Goal: Transaction & Acquisition: Purchase product/service

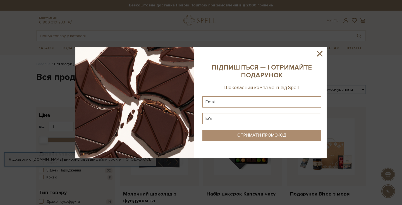
click at [321, 53] on icon at bounding box center [320, 54] width 6 height 6
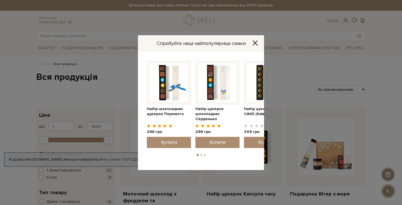
click at [254, 44] on icon "Close" at bounding box center [255, 42] width 4 height 4
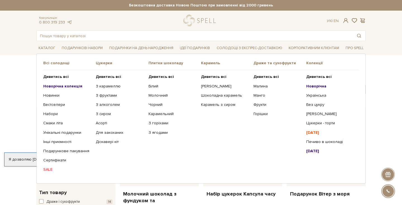
click at [210, 63] on span "Карамель" at bounding box center [227, 63] width 52 height 5
click at [212, 77] on b "Дивитись всі" at bounding box center [213, 76] width 25 height 5
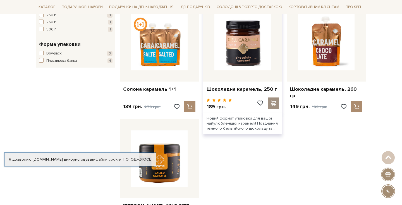
scroll to position [231, 0]
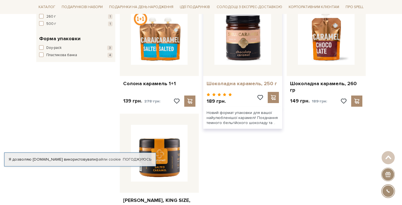
click at [254, 80] on link "Шоколадна карамель, 250 г" at bounding box center [243, 83] width 72 height 6
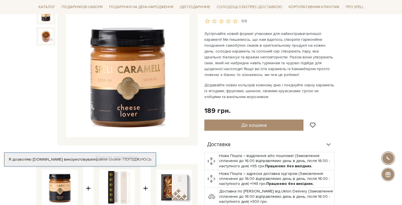
scroll to position [66, 0]
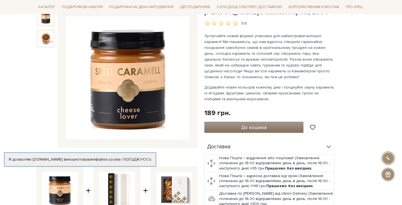
click at [256, 124] on span "До кошика" at bounding box center [253, 127] width 25 height 6
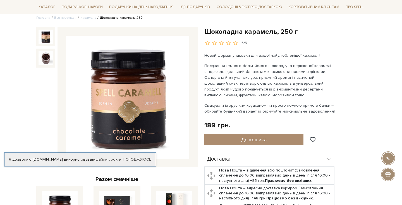
scroll to position [47, 0]
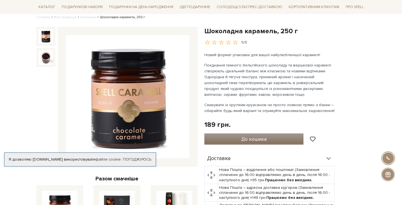
click at [253, 141] on span "До кошика" at bounding box center [253, 139] width 25 height 6
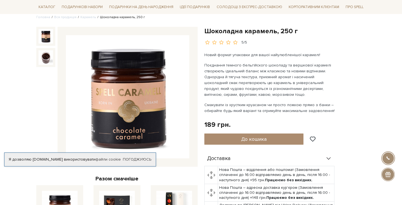
click at [252, 66] on div at bounding box center [201, 102] width 402 height 205
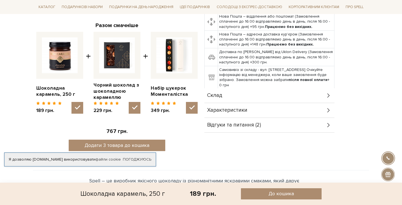
scroll to position [201, 0]
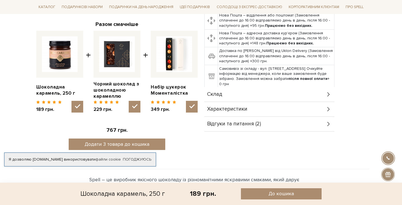
click at [232, 124] on span "Відгуки та питання (2)" at bounding box center [234, 123] width 54 height 5
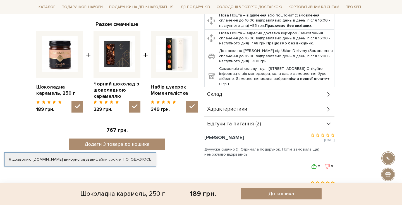
click at [233, 108] on span "Характеристики" at bounding box center [227, 109] width 40 height 5
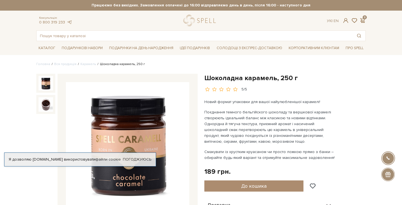
scroll to position [0, 0]
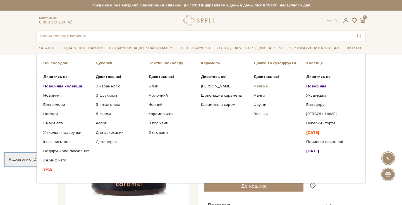
click at [262, 86] on link "Малина" at bounding box center [278, 86] width 48 height 5
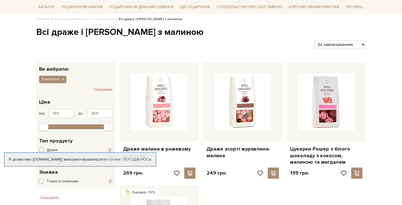
scroll to position [68, 0]
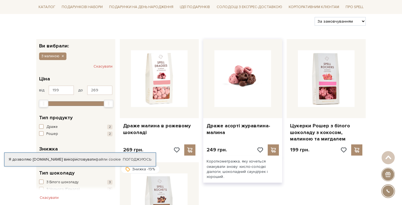
click at [245, 77] on img at bounding box center [242, 78] width 57 height 57
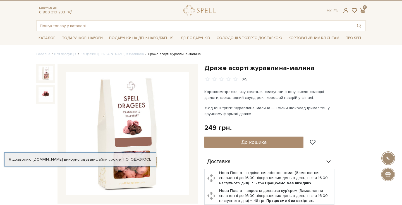
scroll to position [12, 0]
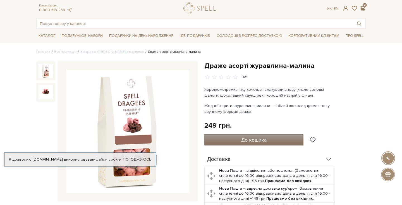
click at [258, 142] on span "До кошика" at bounding box center [253, 140] width 25 height 6
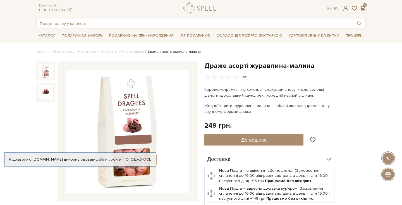
click at [255, 48] on div at bounding box center [201, 102] width 402 height 205
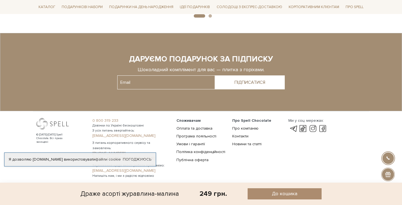
scroll to position [752, 0]
click at [145, 157] on link "Погоджуюсь" at bounding box center [137, 159] width 28 height 5
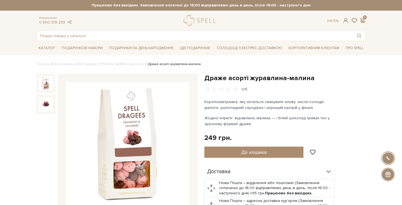
scroll to position [0, 0]
click at [364, 22] on span at bounding box center [362, 21] width 7 height 6
